Goal: Information Seeking & Learning: Learn about a topic

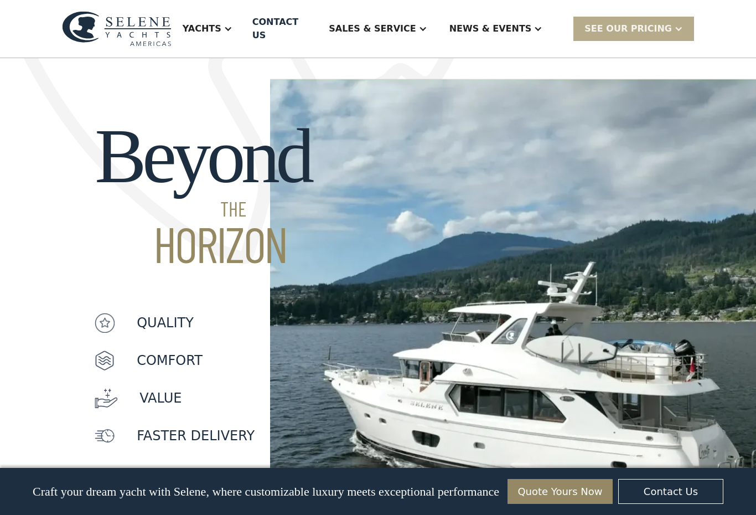
scroll to position [825, 0]
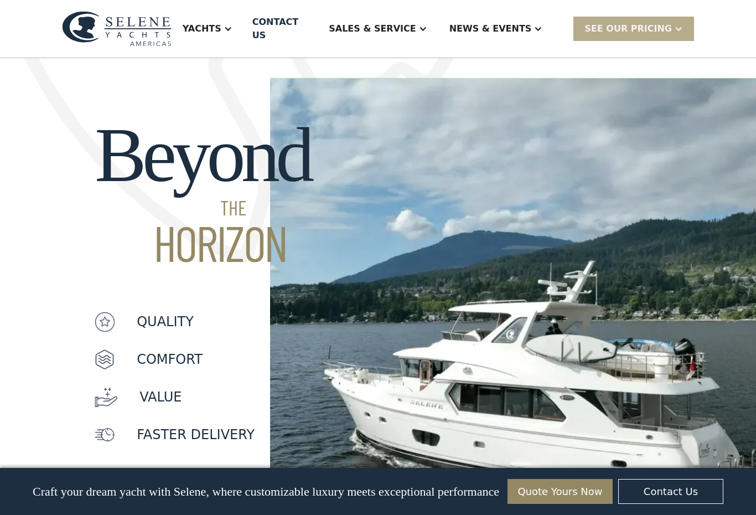
click at [233, 24] on div at bounding box center [228, 28] width 9 height 9
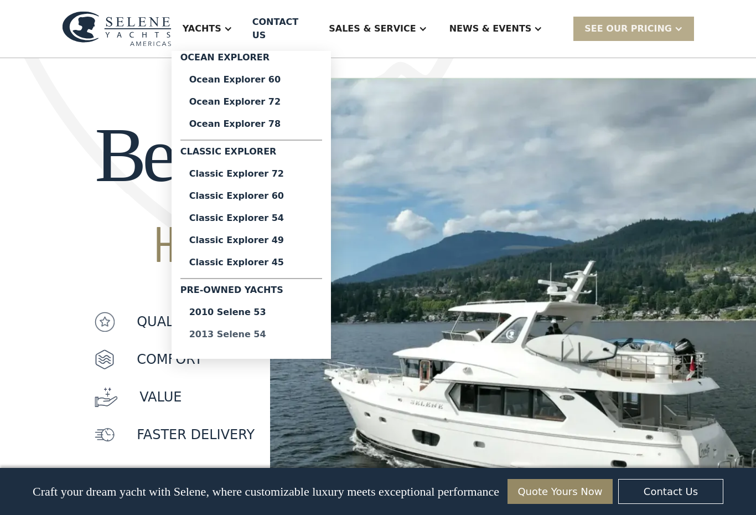
click at [266, 333] on div "2013 Selene 54" at bounding box center [251, 334] width 124 height 9
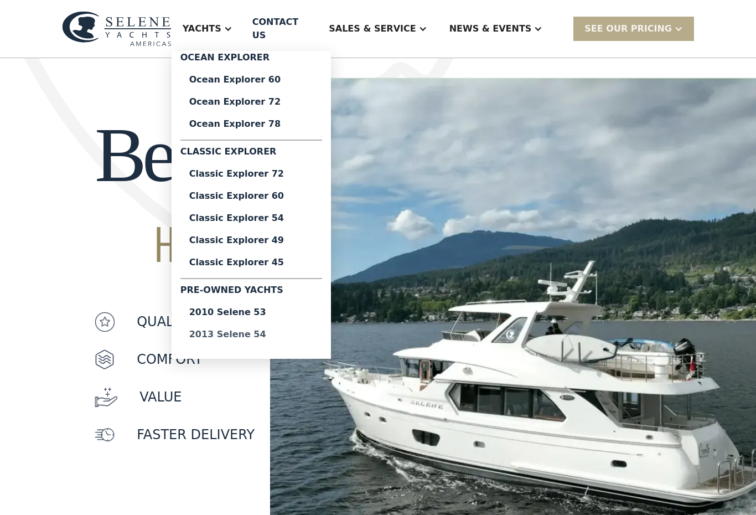
scroll to position [843, 0]
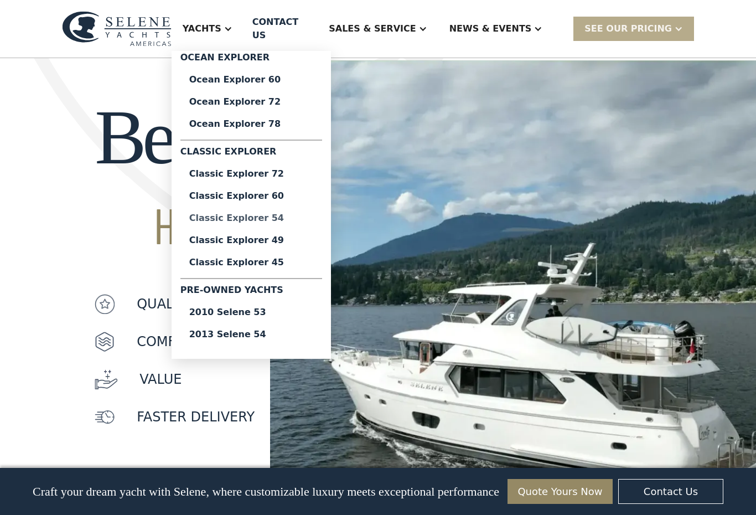
click at [287, 214] on div "Classic Explorer 54" at bounding box center [251, 218] width 124 height 9
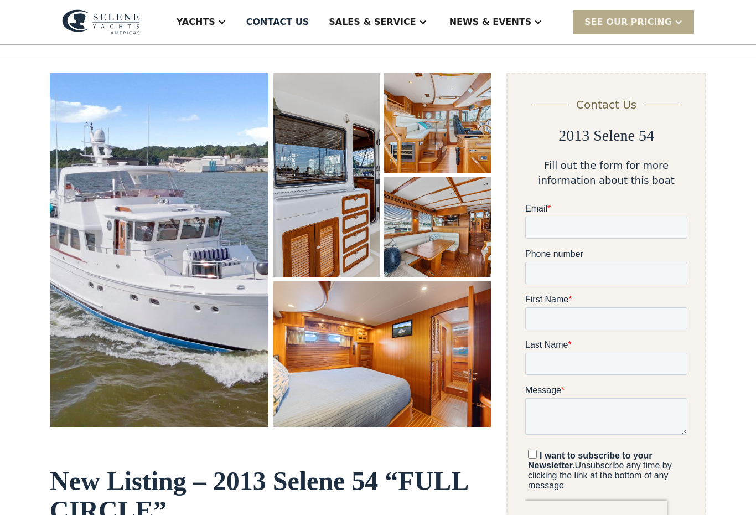
scroll to position [120, 0]
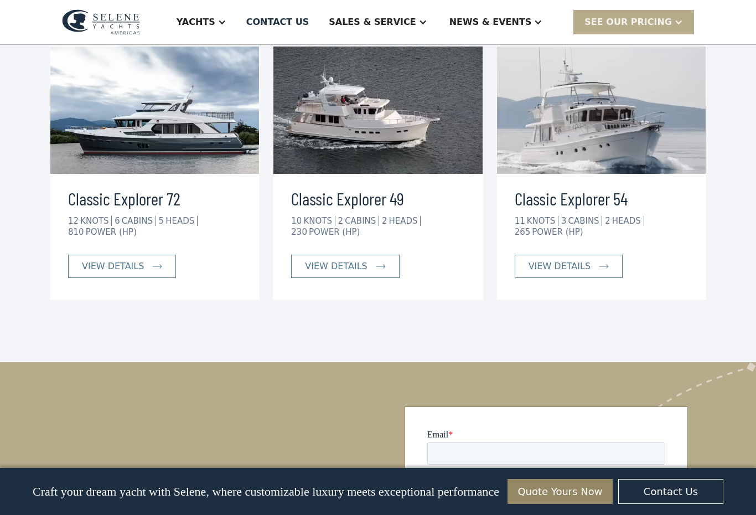
scroll to position [2397, 0]
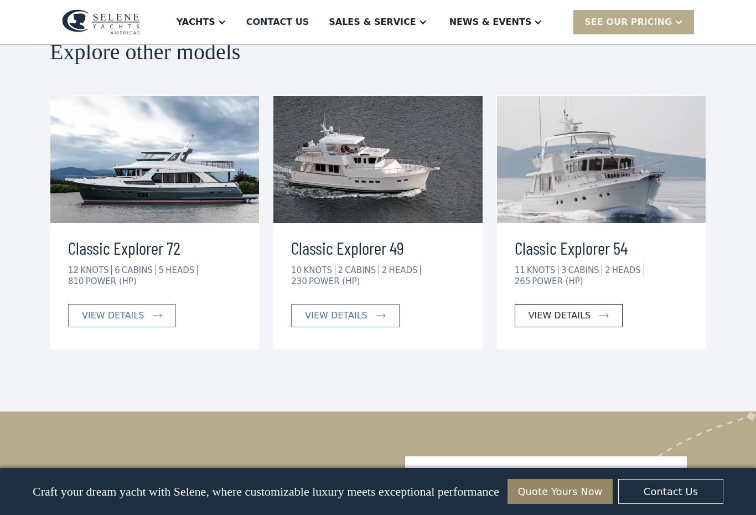
click at [564, 309] on div "view details" at bounding box center [560, 315] width 62 height 13
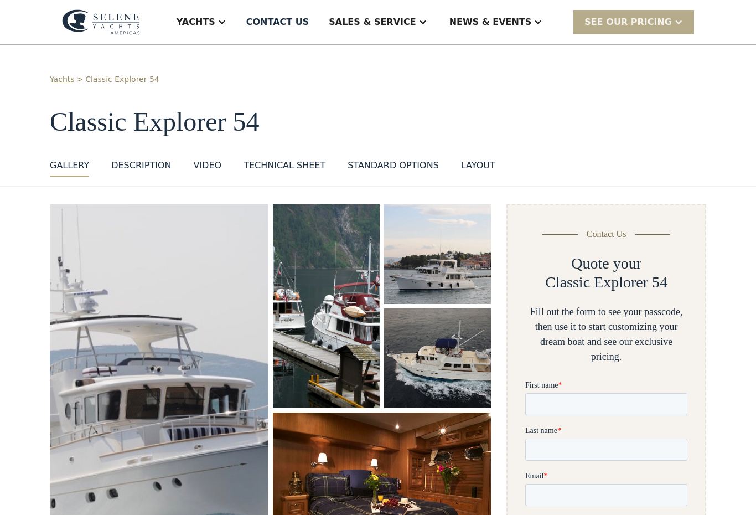
click at [438, 23] on div "Sales & Service" at bounding box center [378, 22] width 120 height 44
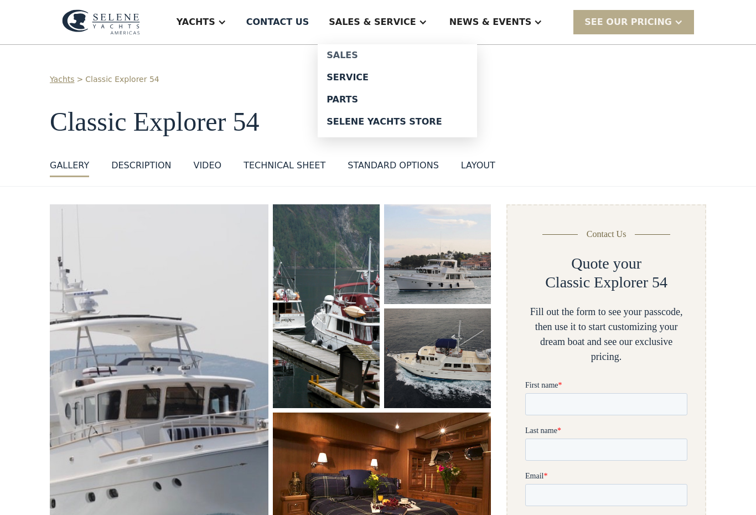
click at [378, 56] on div "Sales" at bounding box center [398, 55] width 142 height 9
